Goal: Transaction & Acquisition: Purchase product/service

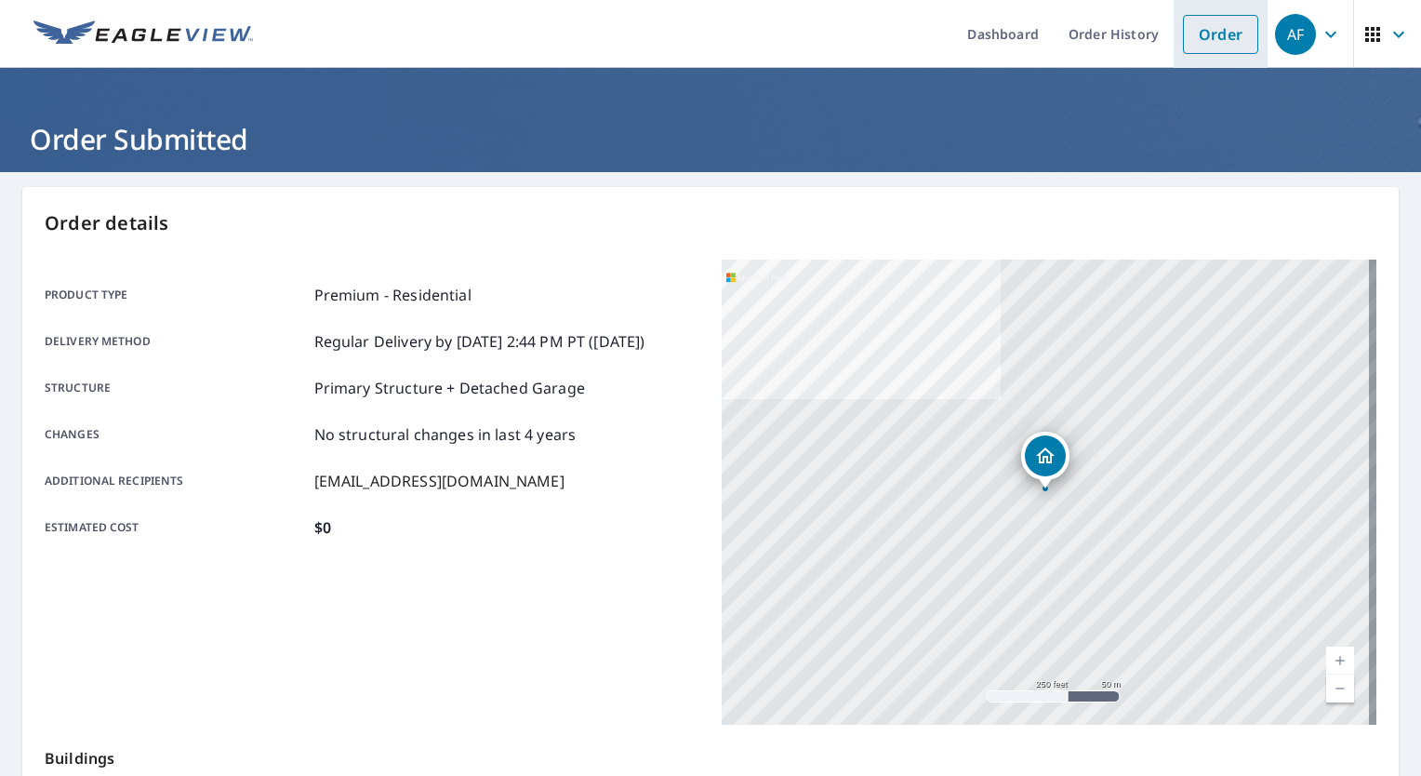
click at [1191, 39] on link "Order" at bounding box center [1220, 34] width 75 height 39
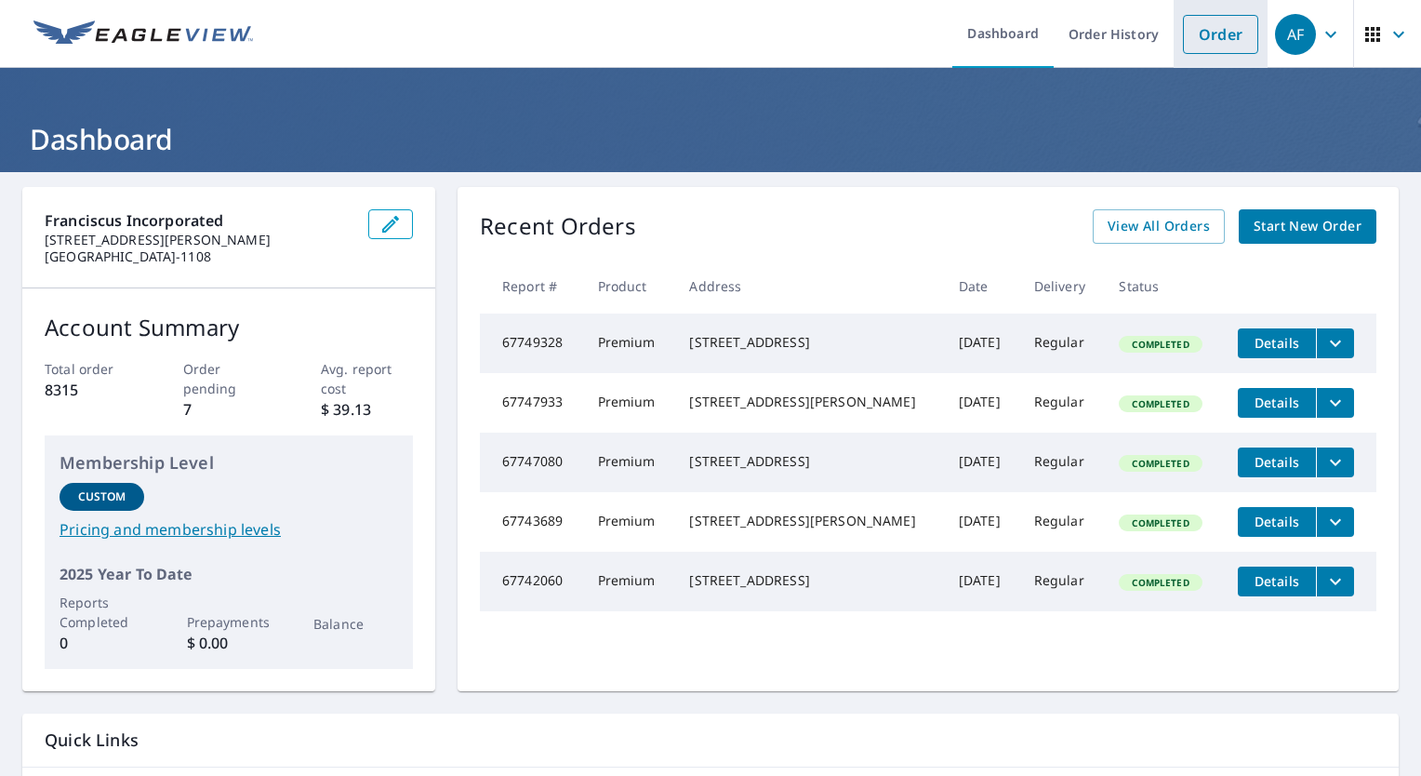
click at [1205, 12] on li "Order" at bounding box center [1221, 34] width 94 height 68
click at [1202, 37] on link "Order" at bounding box center [1220, 34] width 75 height 39
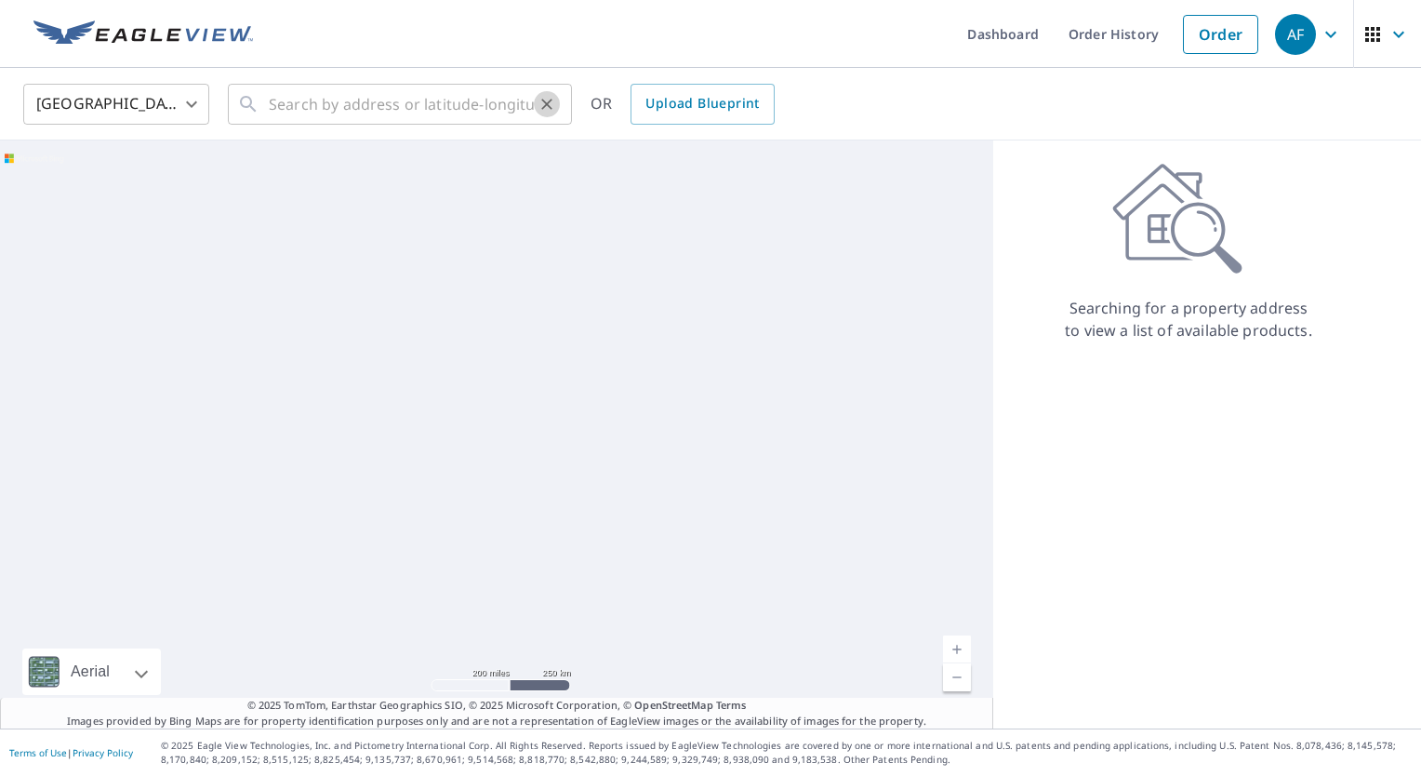
click at [534, 99] on button "Clear" at bounding box center [547, 104] width 26 height 26
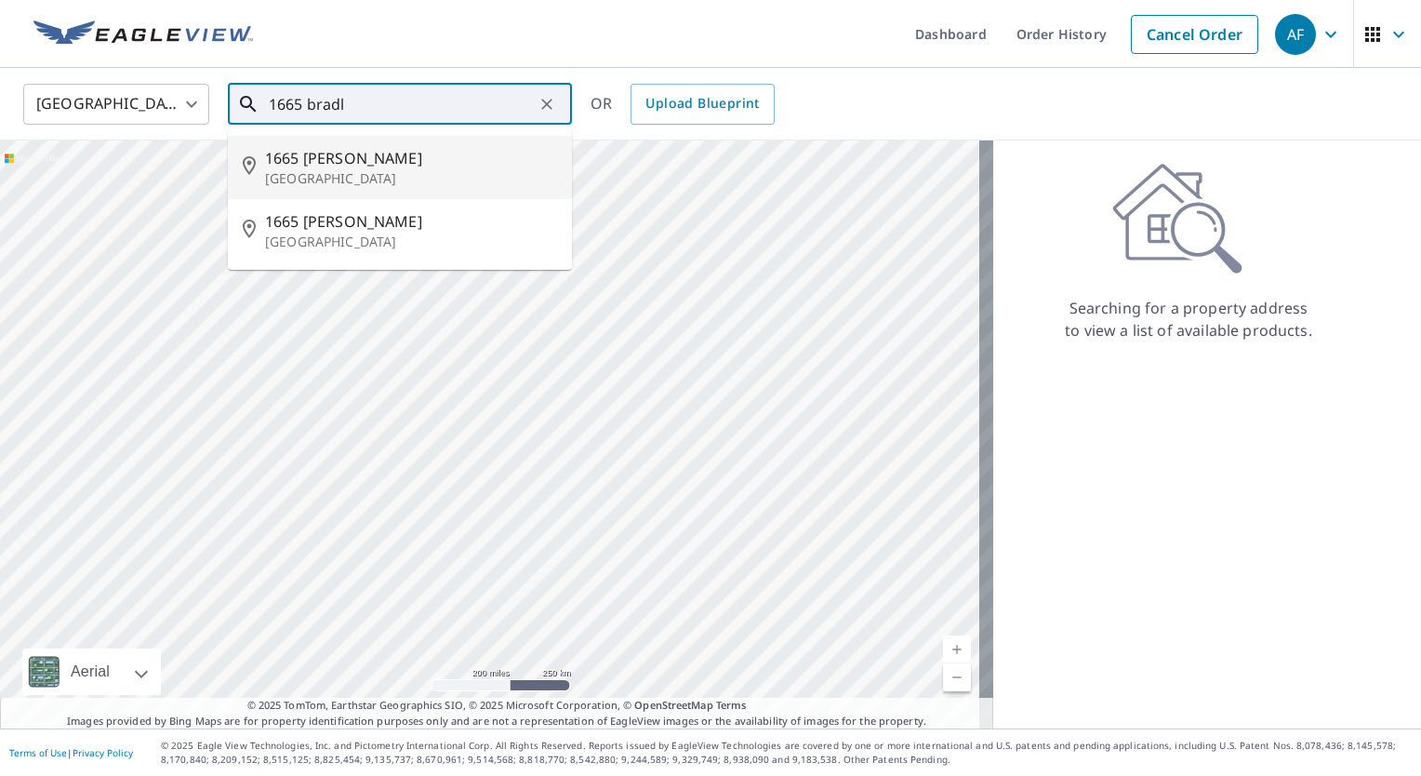
click at [390, 182] on p "Westlake, OH 44145" at bounding box center [411, 178] width 292 height 19
type input "1665 Bradley Rd Westlake, OH 44145"
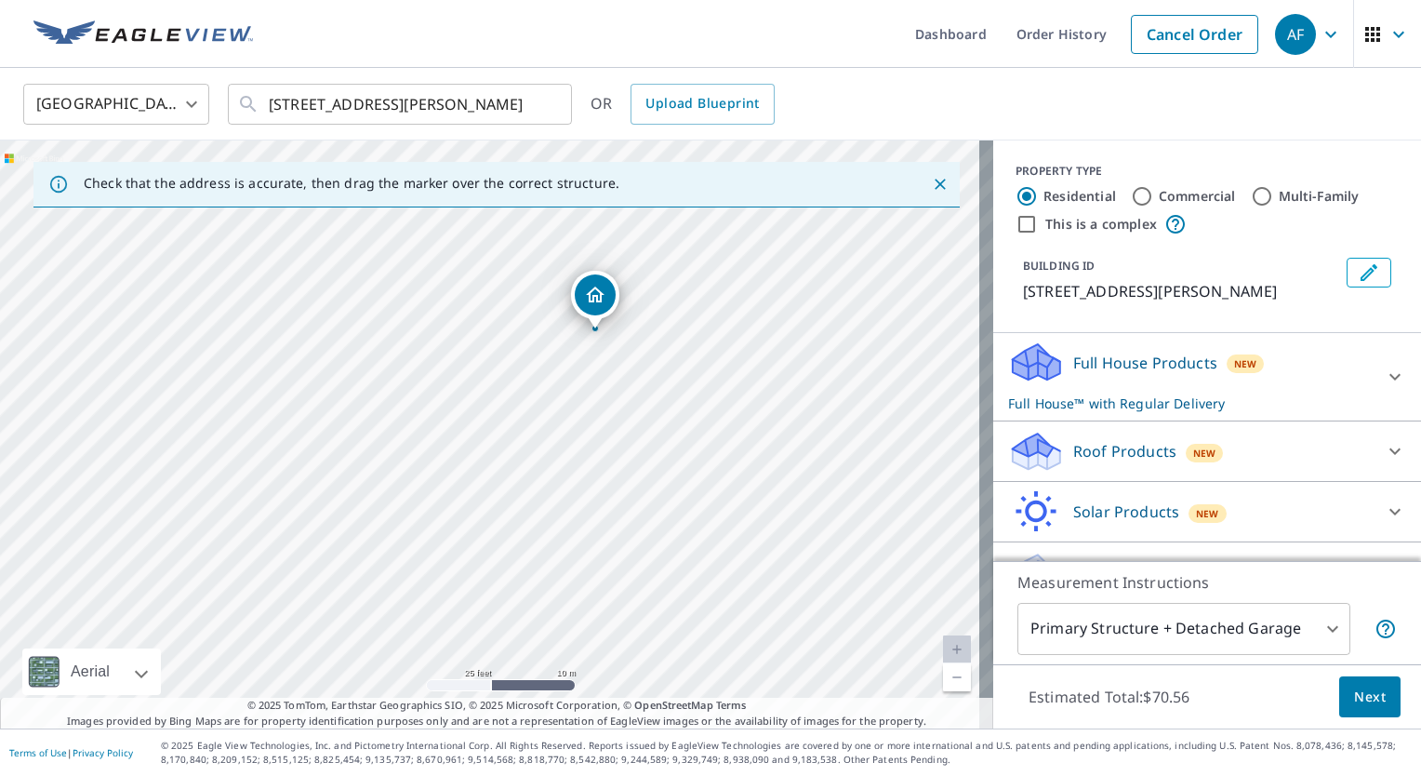
click at [1125, 455] on p "Roof Products" at bounding box center [1124, 451] width 103 height 22
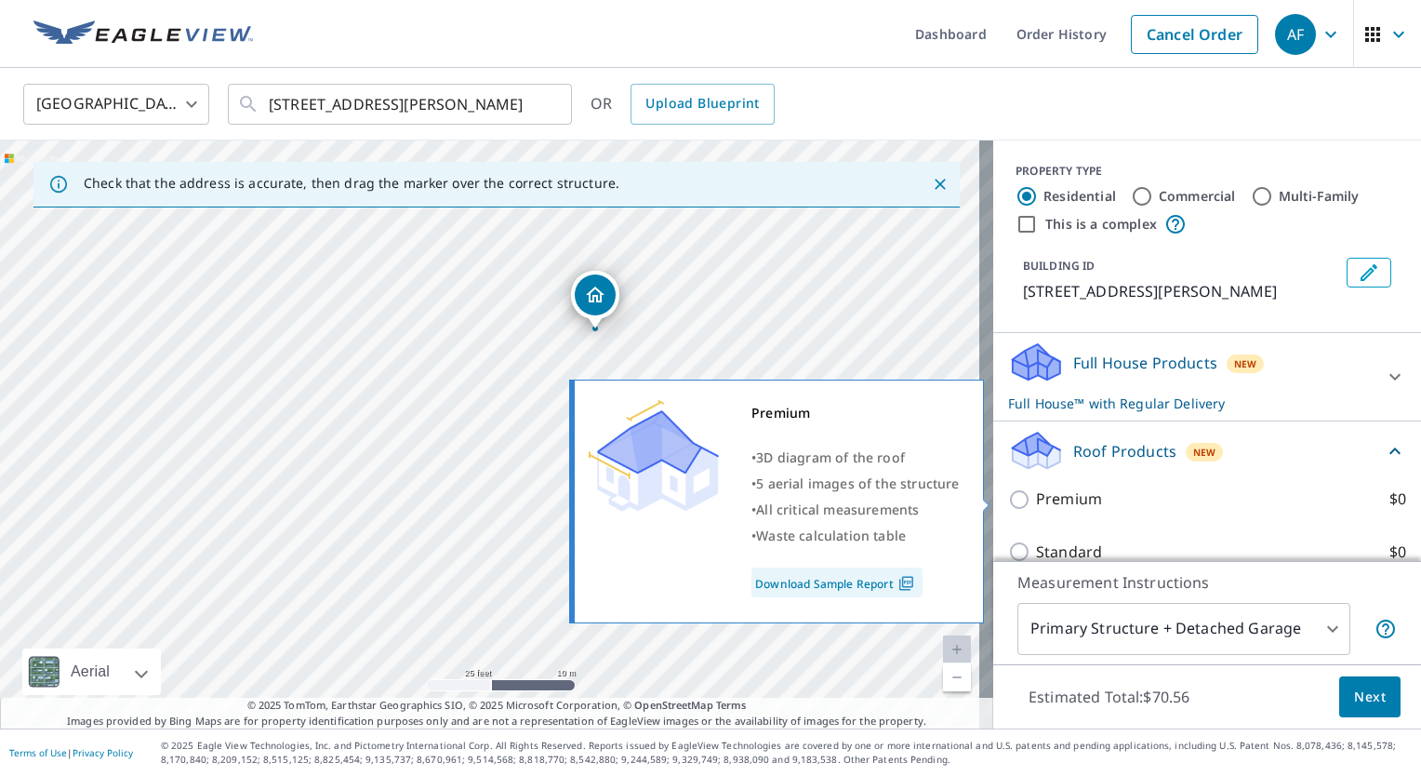
click at [1036, 495] on p "Premium" at bounding box center [1069, 498] width 66 height 23
click at [1036, 495] on input "Premium $0" at bounding box center [1022, 499] width 28 height 22
checkbox input "true"
checkbox input "false"
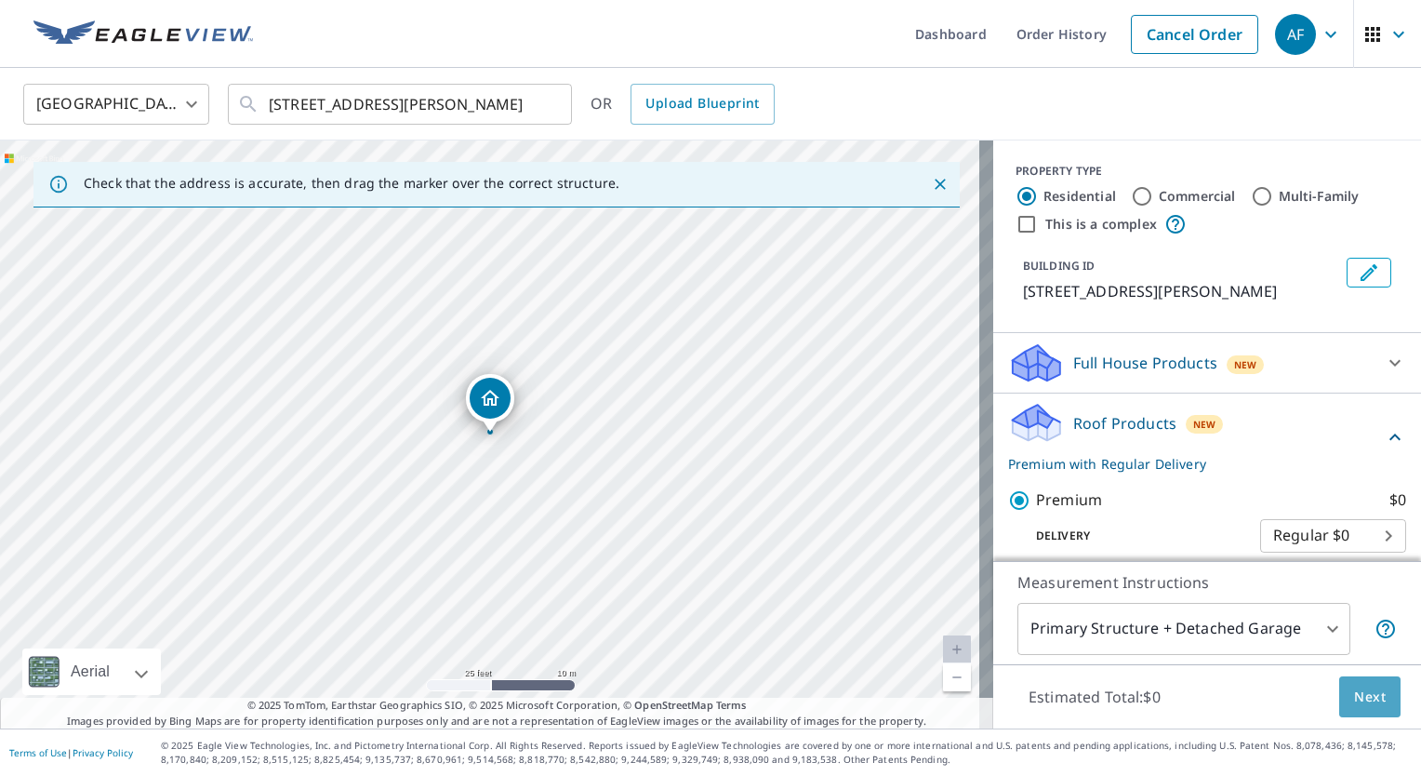
click at [1354, 699] on span "Next" at bounding box center [1370, 697] width 32 height 23
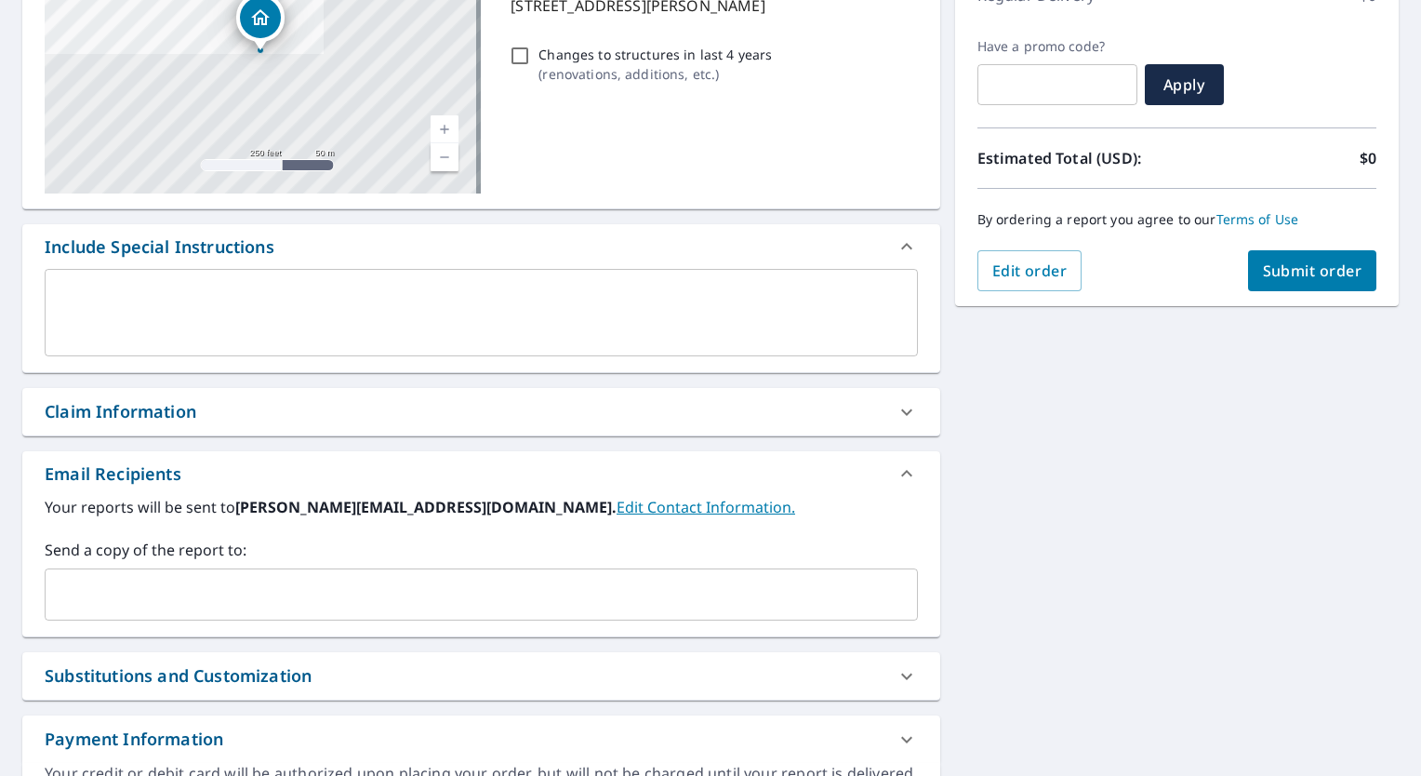
scroll to position [298, 0]
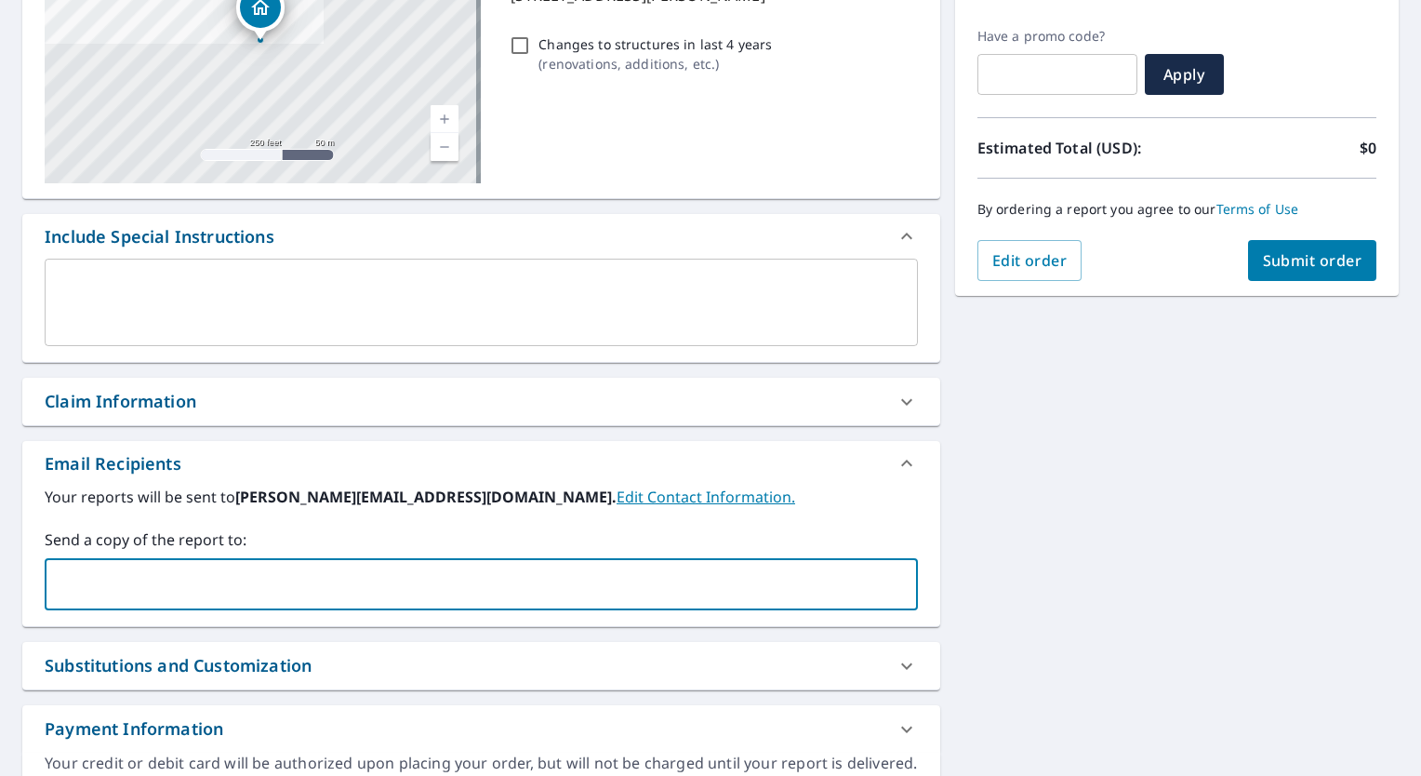
click at [360, 583] on input "text" at bounding box center [467, 583] width 829 height 35
type input "[EMAIL_ADDRESS][DOMAIN_NAME]"
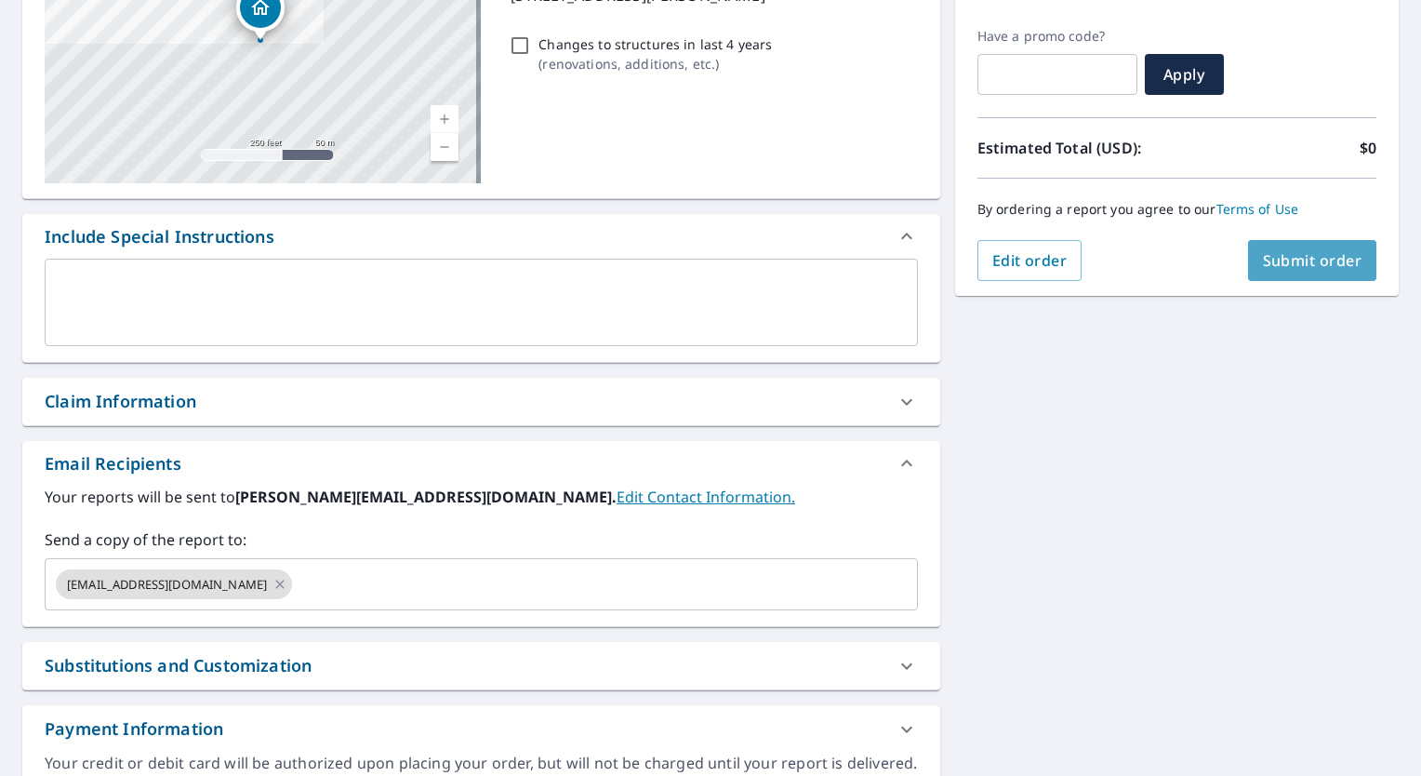
click at [1346, 280] on button "Submit order" at bounding box center [1312, 260] width 129 height 41
checkbox input "true"
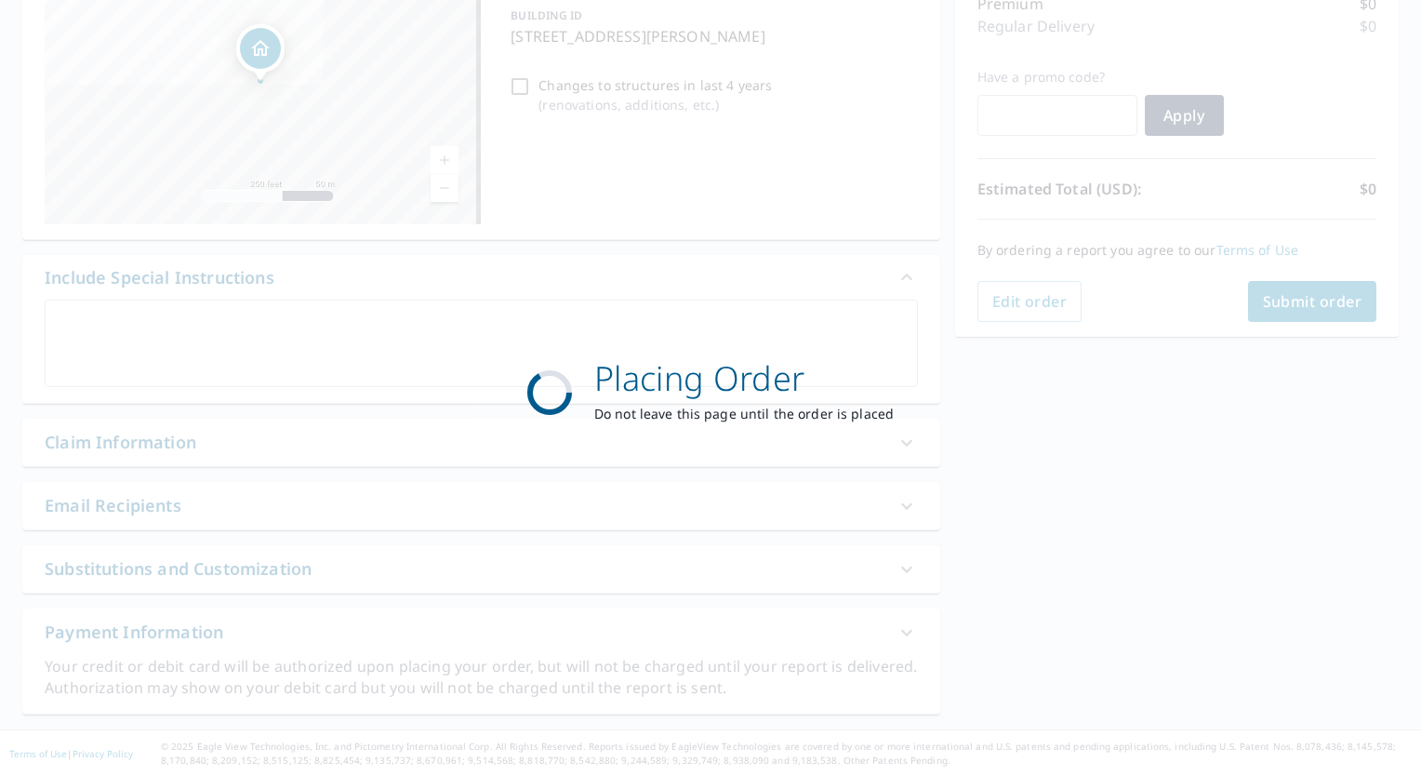
scroll to position [256, 0]
